Goal: Task Accomplishment & Management: Manage account settings

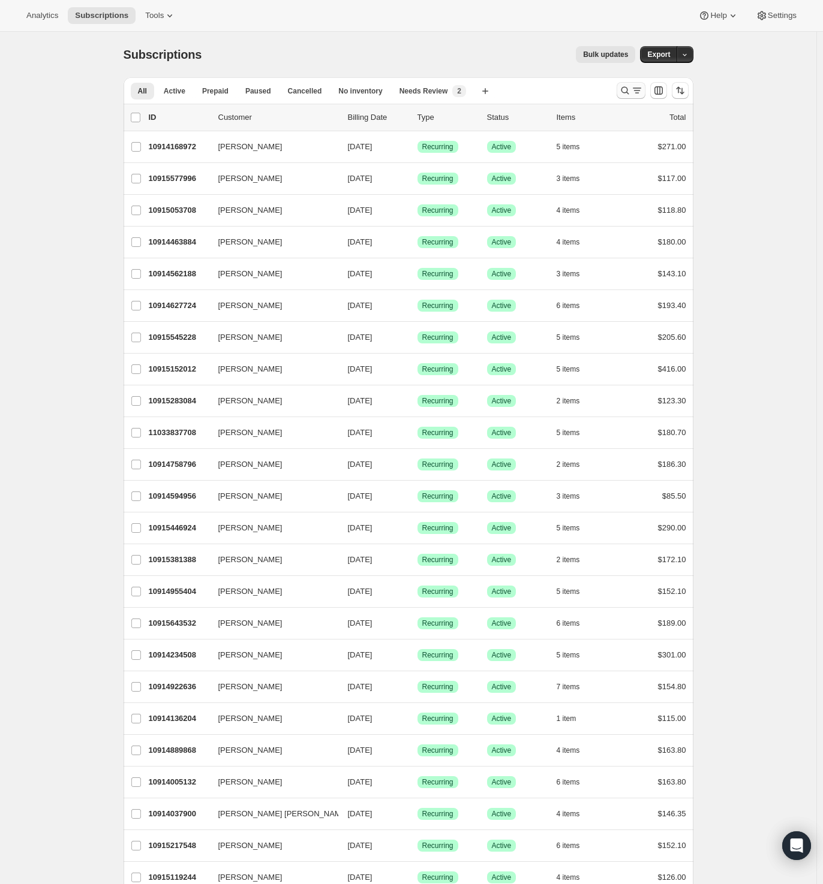
click at [631, 91] on icon "Search and filter results" at bounding box center [625, 91] width 12 height 12
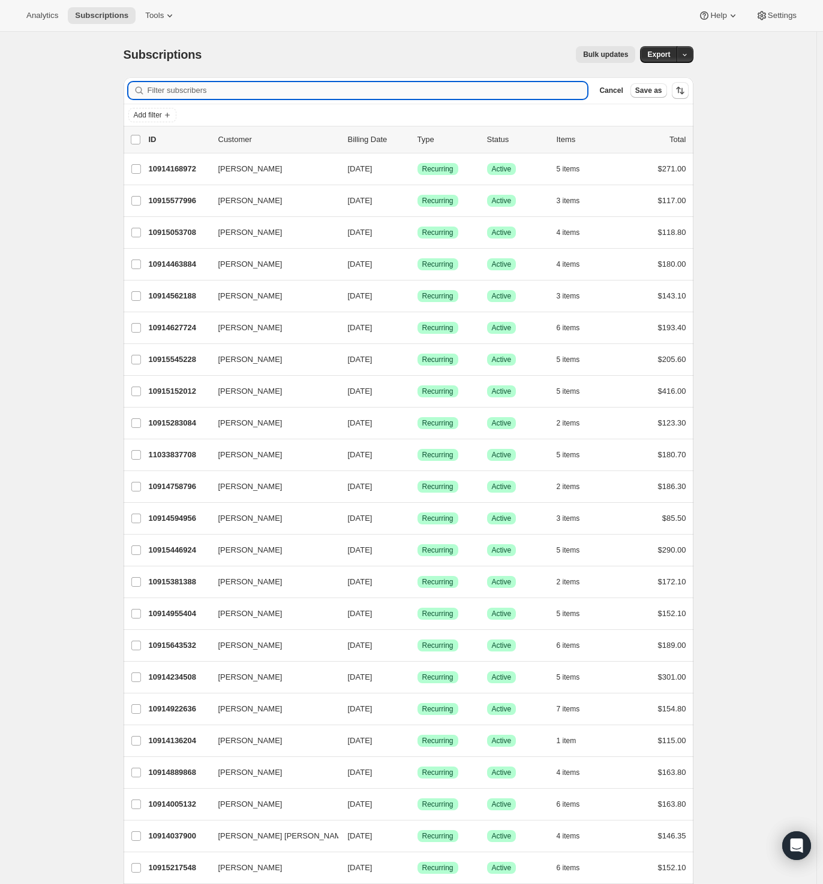
paste input "[PERSON_NAME][EMAIL_ADDRESS][PERSON_NAME][DOMAIN_NAME]"
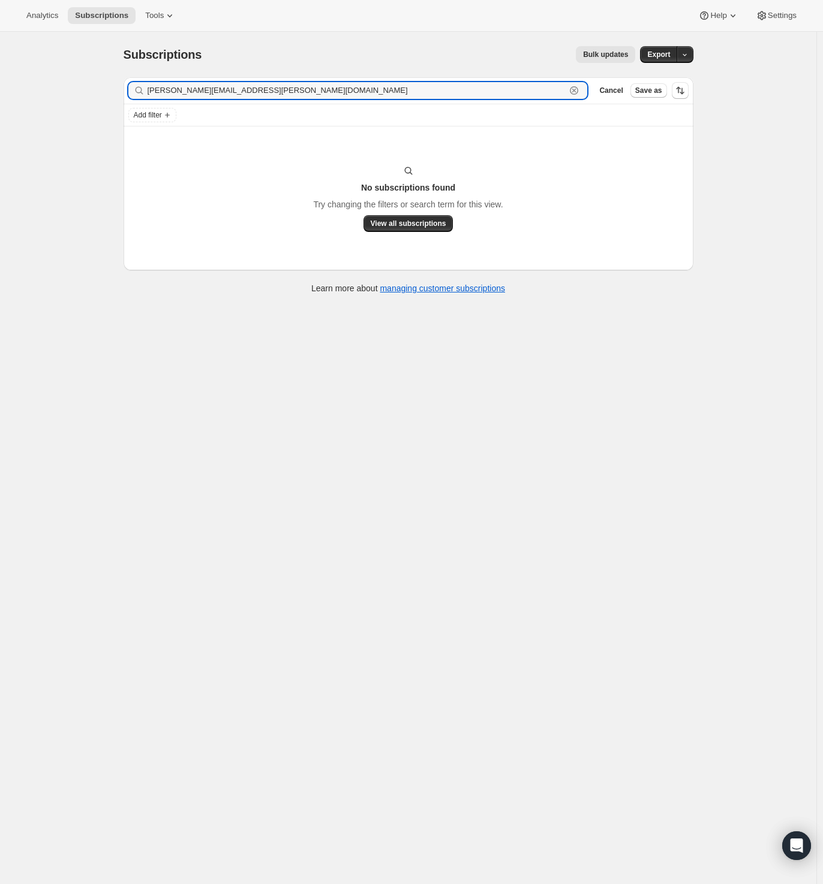
type input "[PERSON_NAME][EMAIL_ADDRESS][PERSON_NAME][DOMAIN_NAME]"
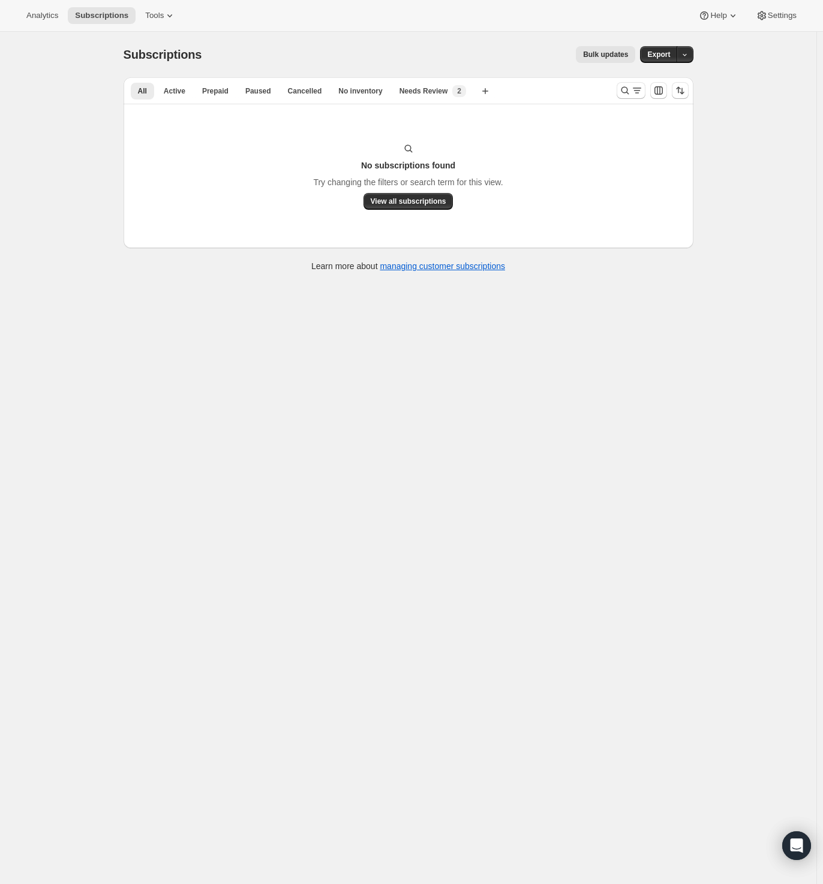
click at [654, 80] on div at bounding box center [653, 91] width 82 height 24
click at [625, 97] on button "Search and filter results" at bounding box center [630, 90] width 29 height 17
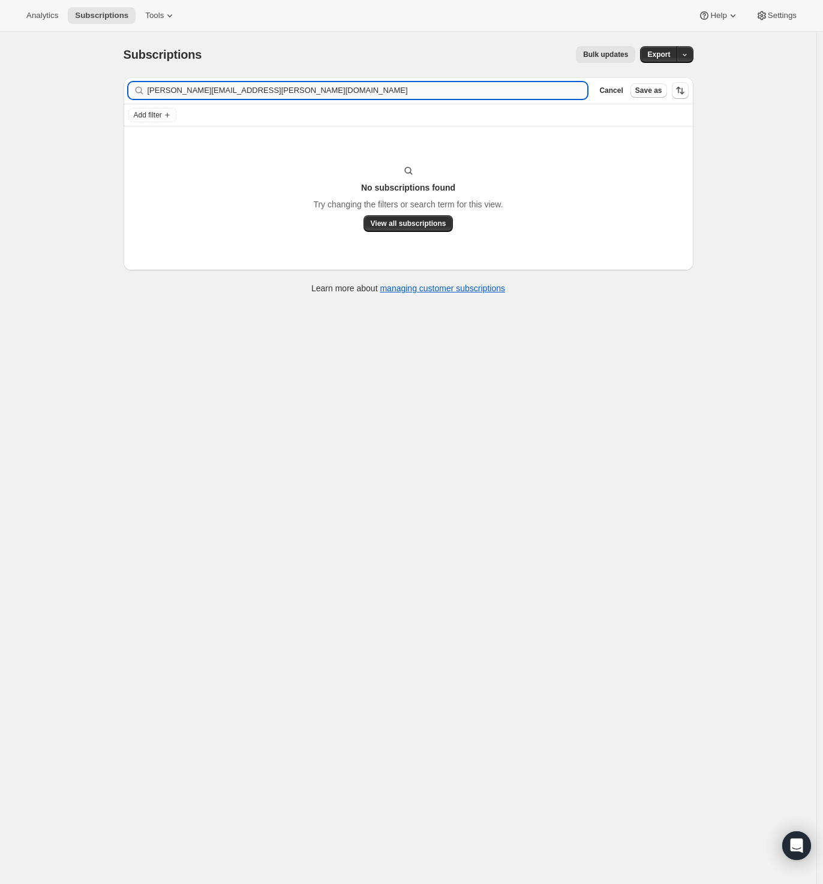
click at [245, 91] on input "[PERSON_NAME][EMAIL_ADDRESS][PERSON_NAME][DOMAIN_NAME]" at bounding box center [367, 90] width 440 height 17
drag, startPoint x: 176, startPoint y: 92, endPoint x: 66, endPoint y: 101, distance: 110.1
click at [70, 101] on div "Subscriptions. This page is ready Subscriptions Bulk updates More actions Bulk …" at bounding box center [408, 474] width 816 height 884
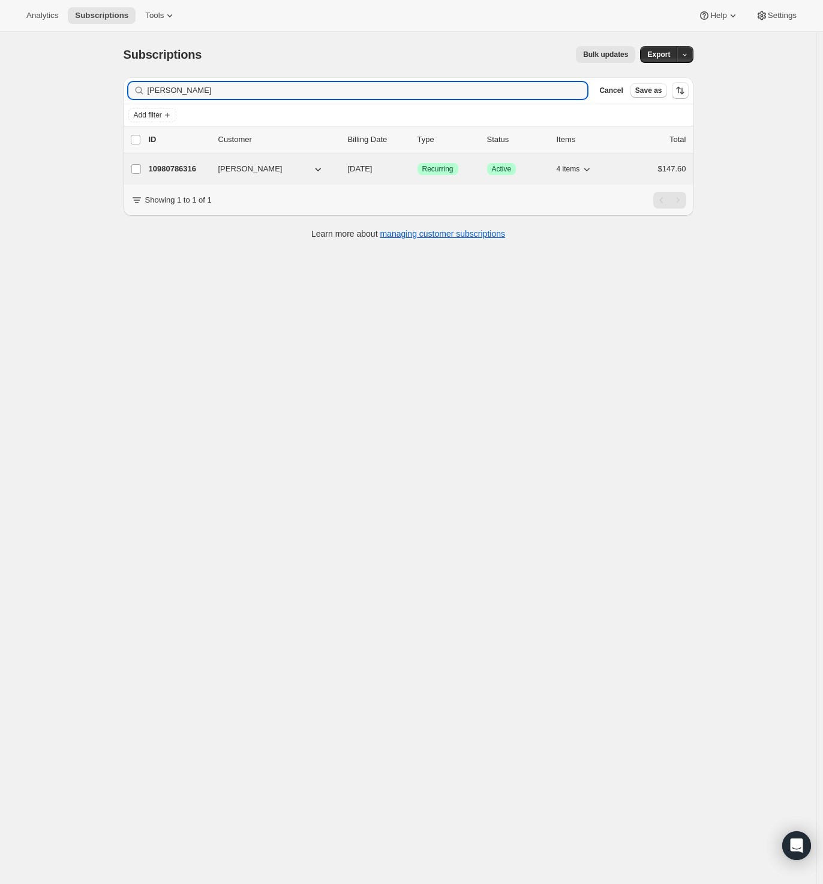
type input "[PERSON_NAME]"
click at [196, 165] on p "10980786316" at bounding box center [179, 169] width 60 height 12
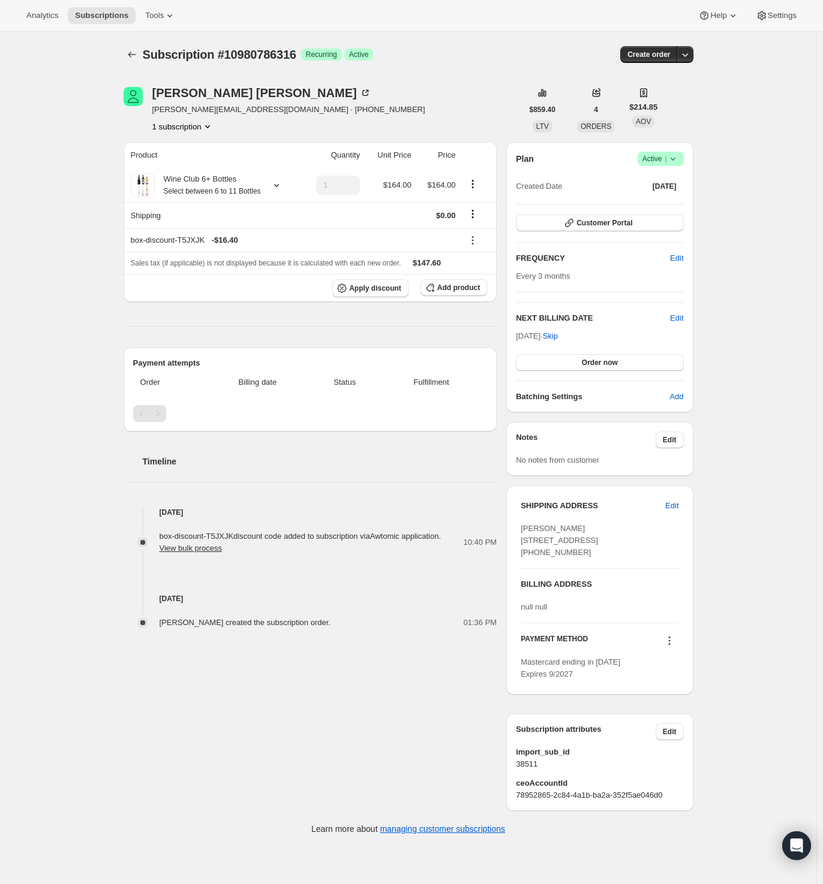
click at [679, 161] on icon at bounding box center [673, 159] width 12 height 12
click at [671, 204] on span "Cancel subscription" at bounding box center [659, 202] width 68 height 9
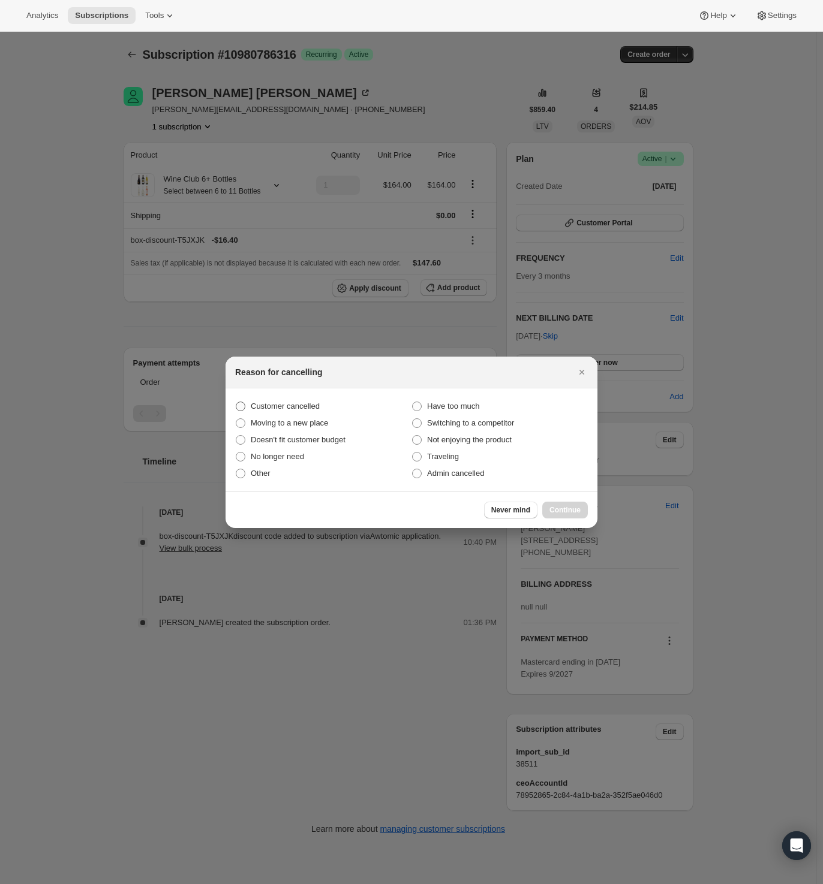
click at [297, 399] on label "Customer cancelled" at bounding box center [323, 406] width 176 height 17
click at [236, 402] on input "Customer cancelled" at bounding box center [236, 402] width 1 height 1
radio input "true"
click at [573, 511] on span "Continue" at bounding box center [564, 510] width 31 height 10
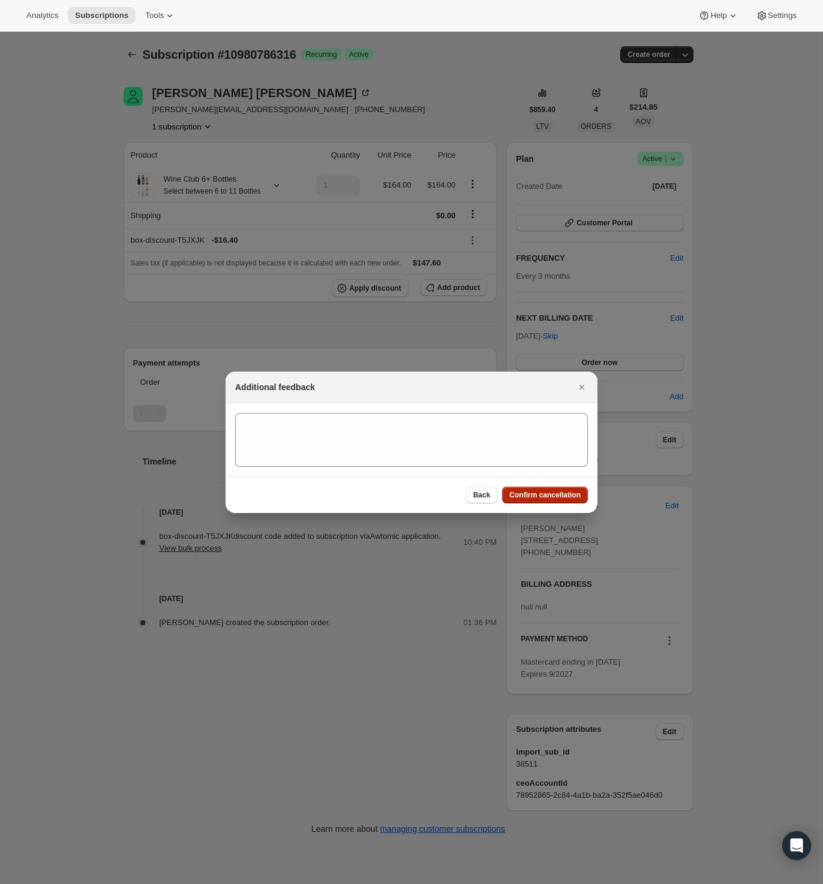
click at [570, 501] on button "Confirm cancellation" at bounding box center [545, 495] width 86 height 17
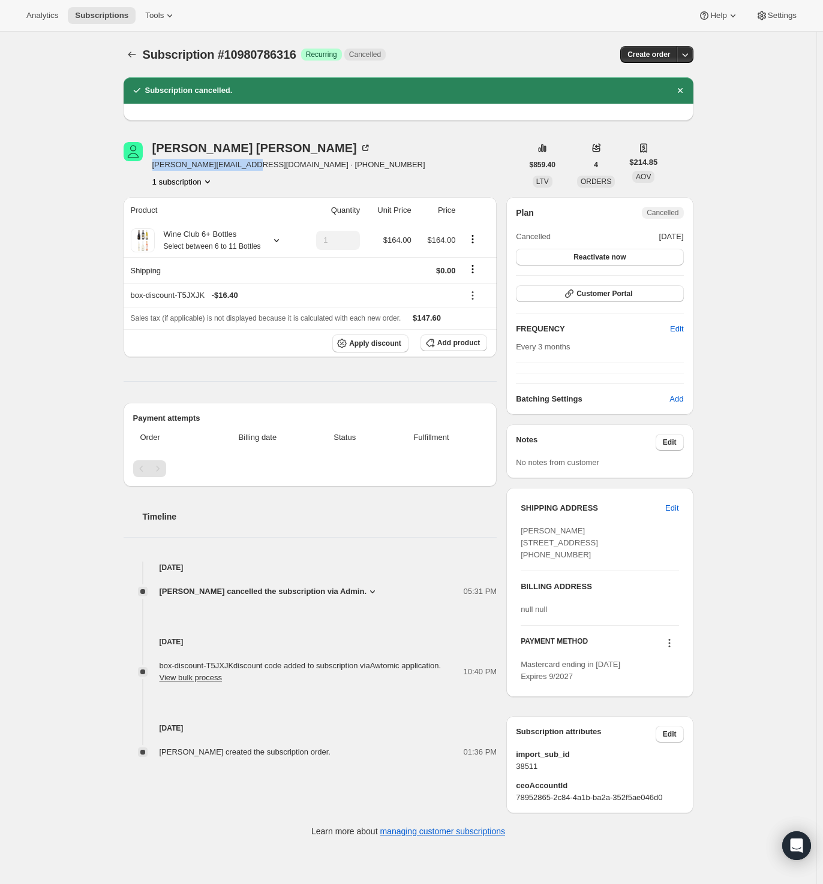
drag, startPoint x: 156, startPoint y: 168, endPoint x: 245, endPoint y: 168, distance: 89.3
click at [245, 168] on span "[PERSON_NAME][EMAIL_ADDRESS][DOMAIN_NAME] · [PHONE_NUMBER]" at bounding box center [288, 165] width 273 height 12
copy span "[PERSON_NAME][EMAIL_ADDRESS][DOMAIN_NAME]"
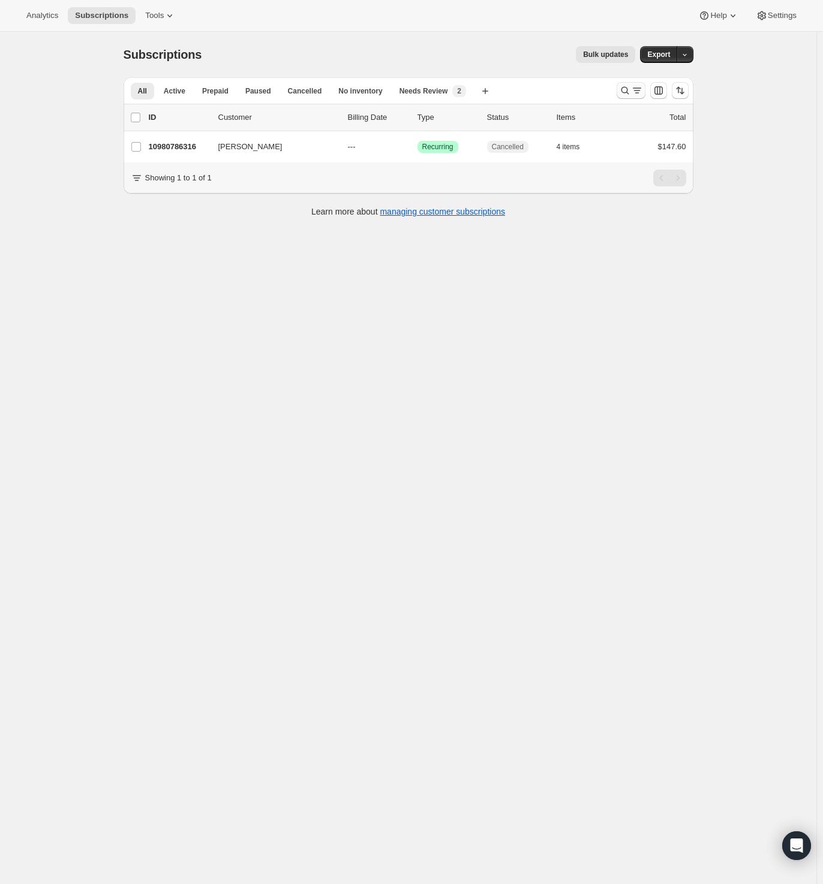
click at [634, 87] on icon "Search and filter results" at bounding box center [637, 91] width 12 height 12
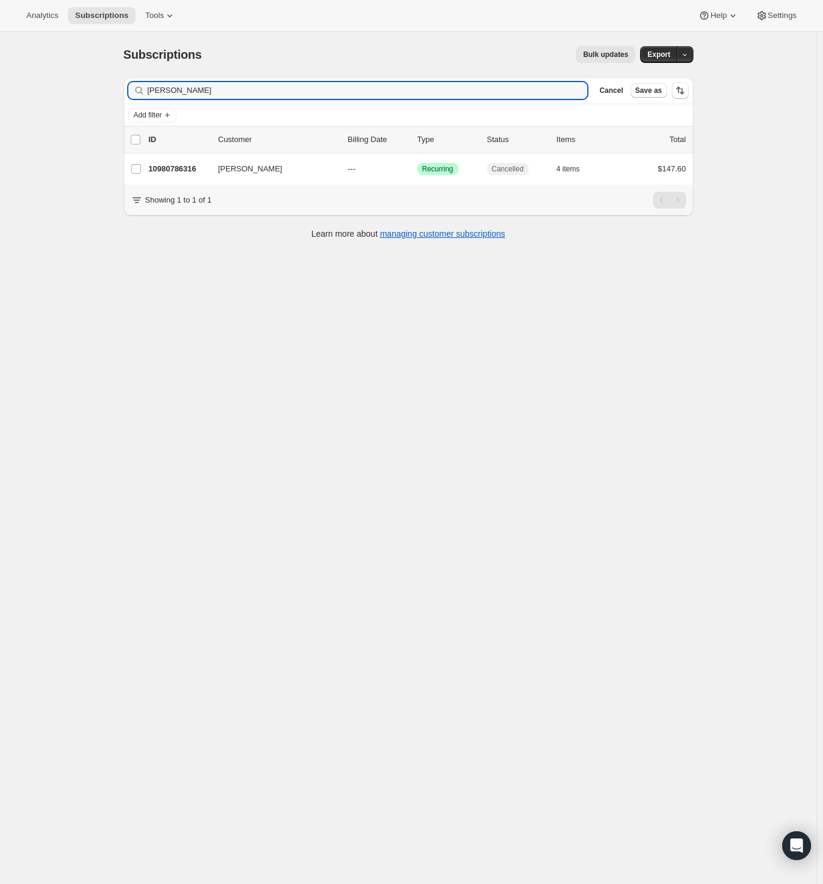
drag, startPoint x: 232, startPoint y: 89, endPoint x: 12, endPoint y: 94, distance: 220.1
click at [15, 94] on div "Subscriptions. This page is ready Subscriptions Bulk updates More actions Bulk …" at bounding box center [408, 474] width 816 height 884
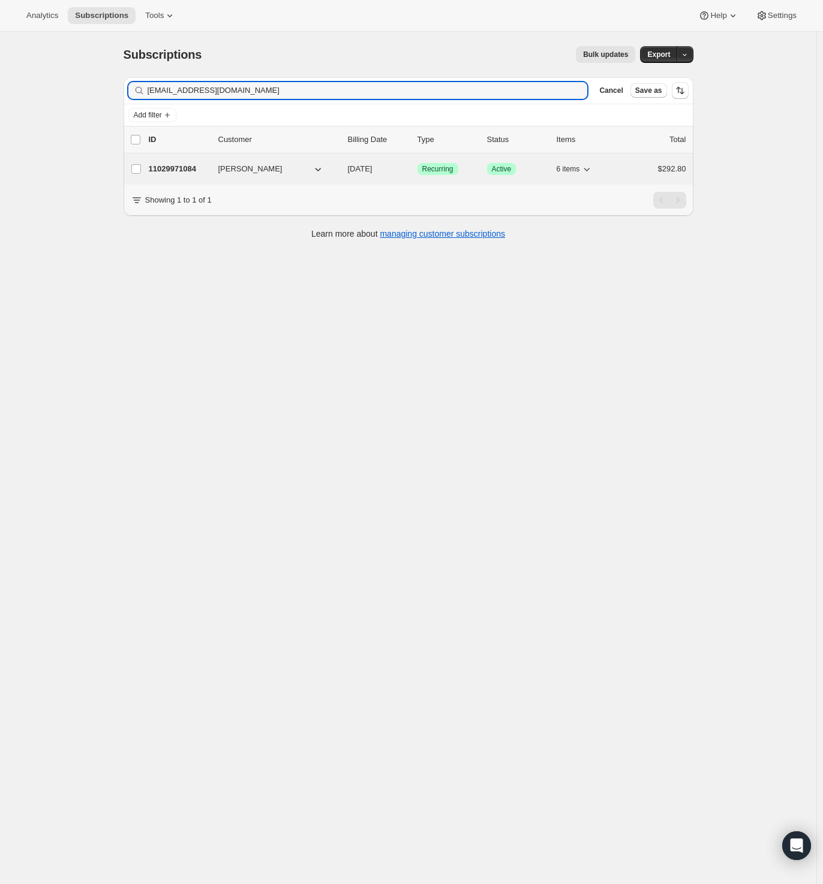
type input "[EMAIL_ADDRESS][DOMAIN_NAME]"
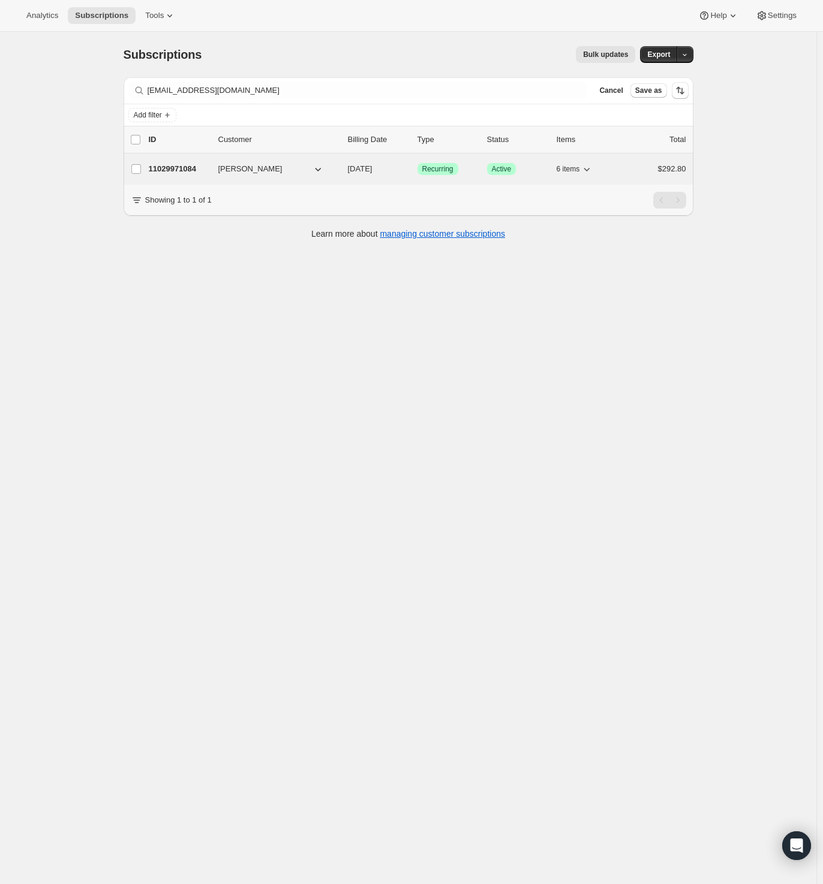
click at [176, 170] on p "11029971084" at bounding box center [179, 169] width 60 height 12
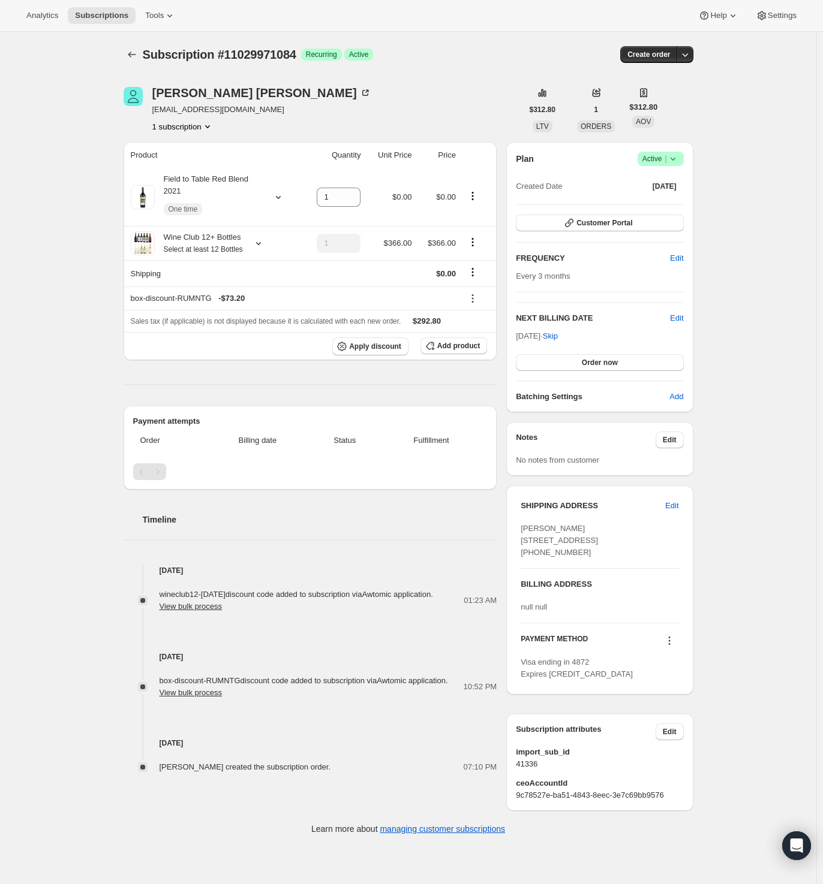
click at [672, 157] on icon at bounding box center [673, 159] width 12 height 12
click at [658, 204] on span "Cancel subscription" at bounding box center [659, 202] width 68 height 9
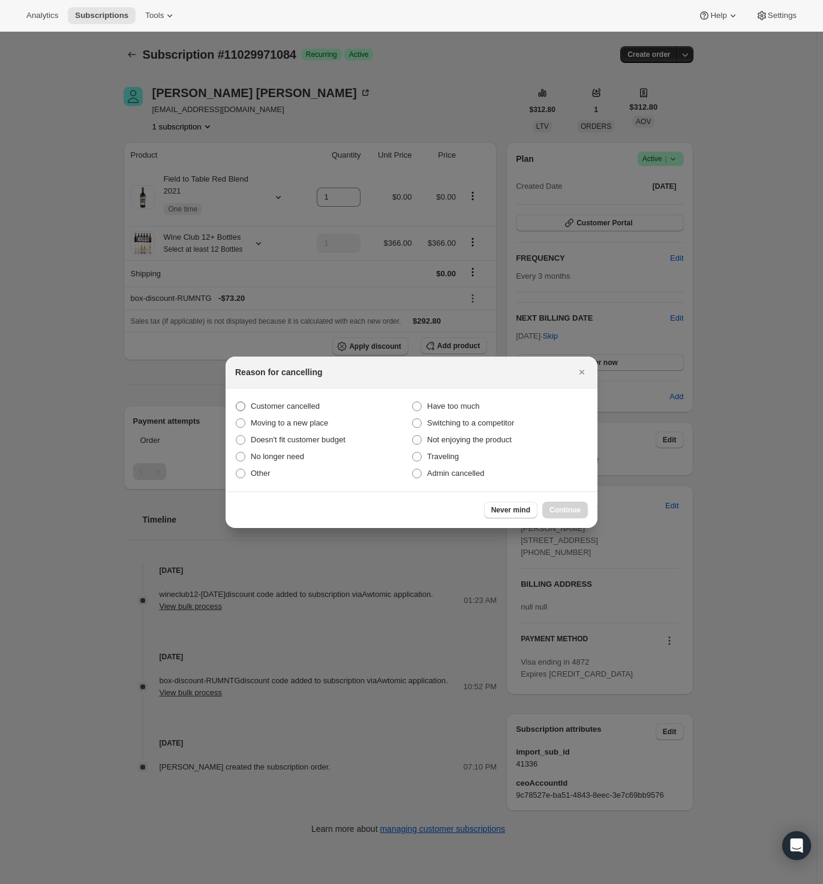
click at [297, 408] on span "Customer cancelled" at bounding box center [285, 406] width 69 height 9
click at [236, 402] on input "Customer cancelled" at bounding box center [236, 402] width 1 height 1
radio input "true"
drag, startPoint x: 578, startPoint y: 510, endPoint x: 572, endPoint y: 511, distance: 6.3
click at [577, 510] on span "Continue" at bounding box center [564, 510] width 31 height 10
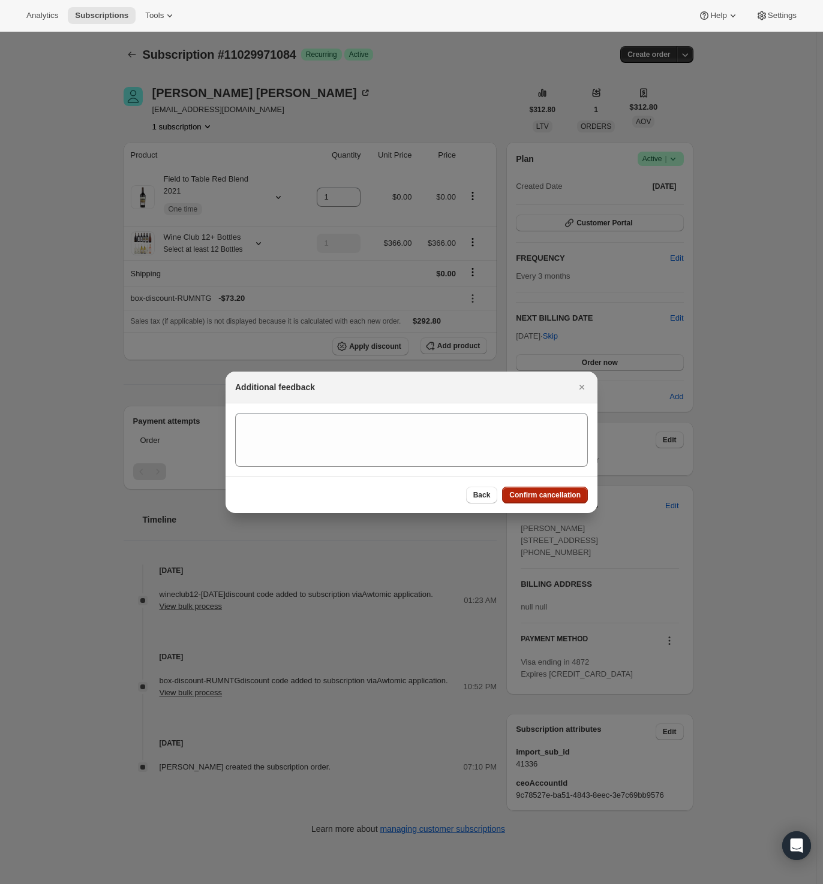
click at [548, 502] on button "Confirm cancellation" at bounding box center [545, 495] width 86 height 17
